Goal: Browse casually

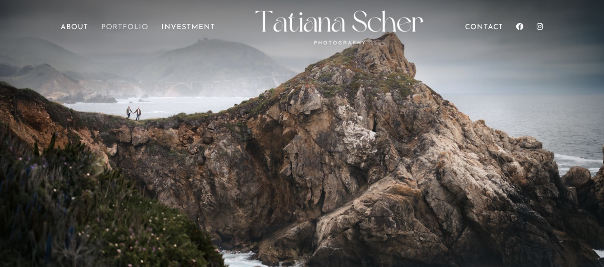
click at [110, 26] on link "Portfolio" at bounding box center [124, 37] width 47 height 27
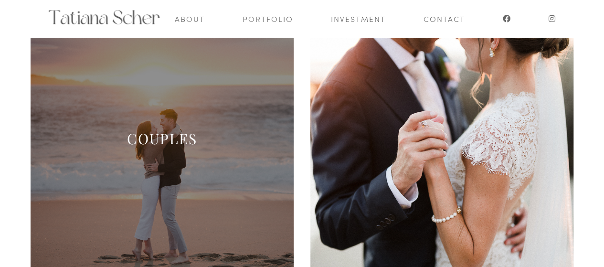
scroll to position [145, 0]
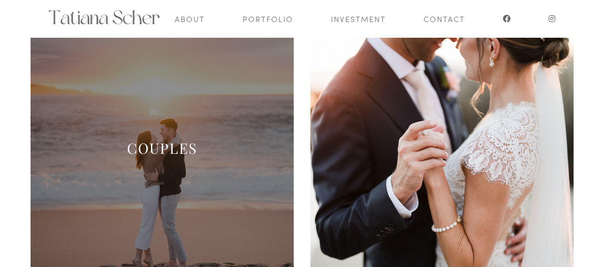
click at [192, 125] on span at bounding box center [163, 159] width 264 height 264
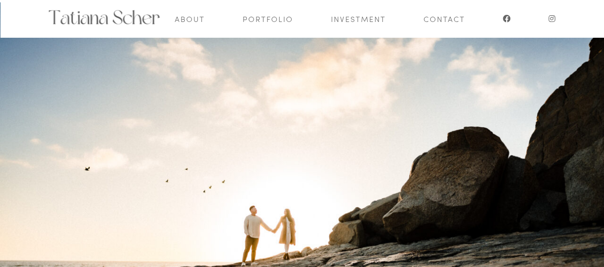
scroll to position [42, 0]
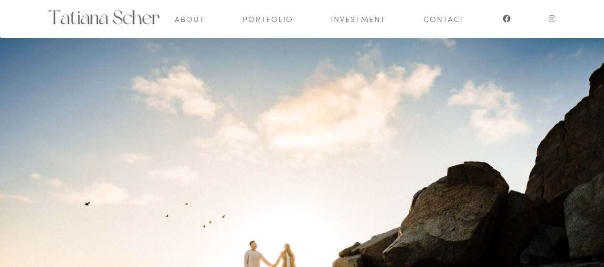
click at [553, 21] on icon at bounding box center [553, 19] width 8 height 8
click at [507, 11] on link at bounding box center [506, 18] width 9 height 37
